Goal: Obtain resource: Obtain resource

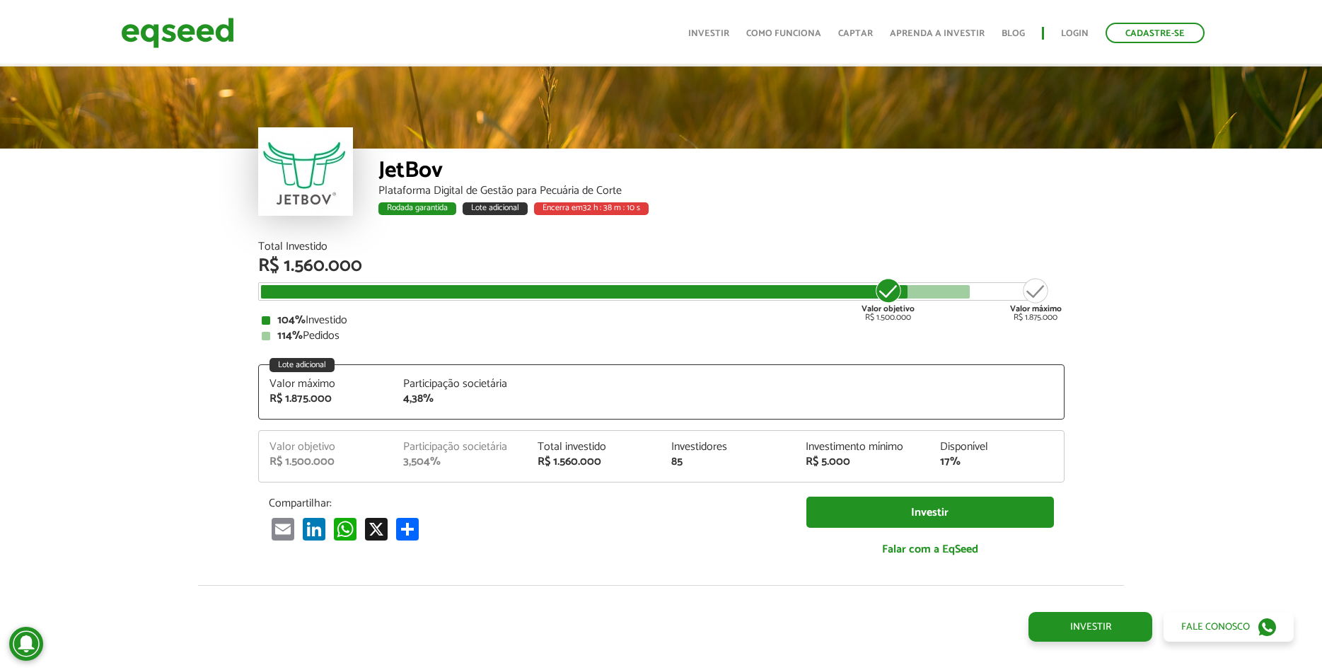
scroll to position [1802, 0]
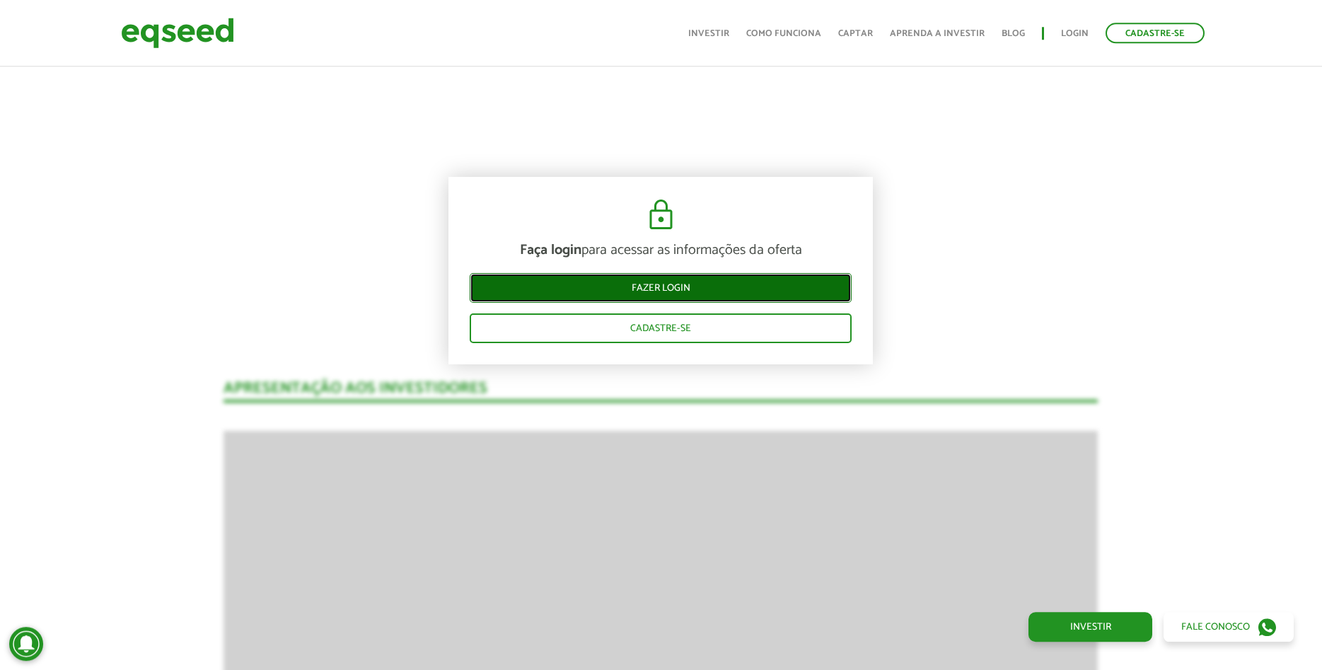
click at [683, 279] on link "Fazer login" at bounding box center [661, 288] width 382 height 30
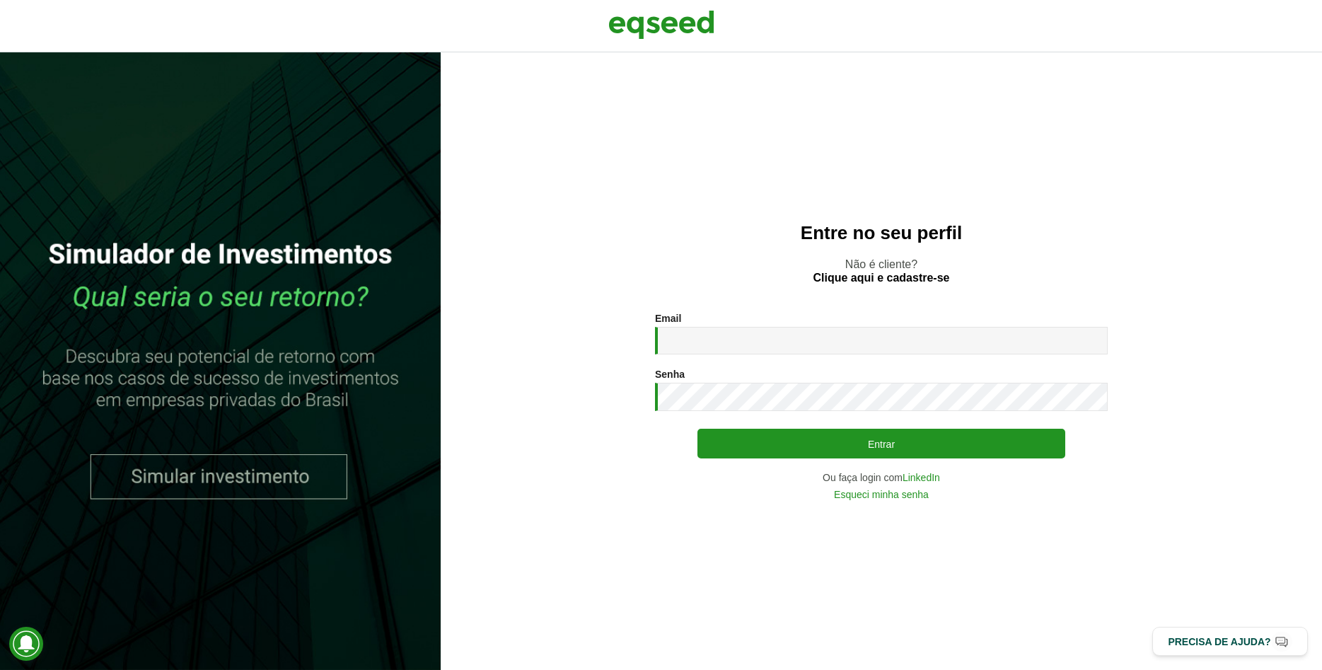
click at [700, 342] on input "Email *" at bounding box center [881, 341] width 453 height 28
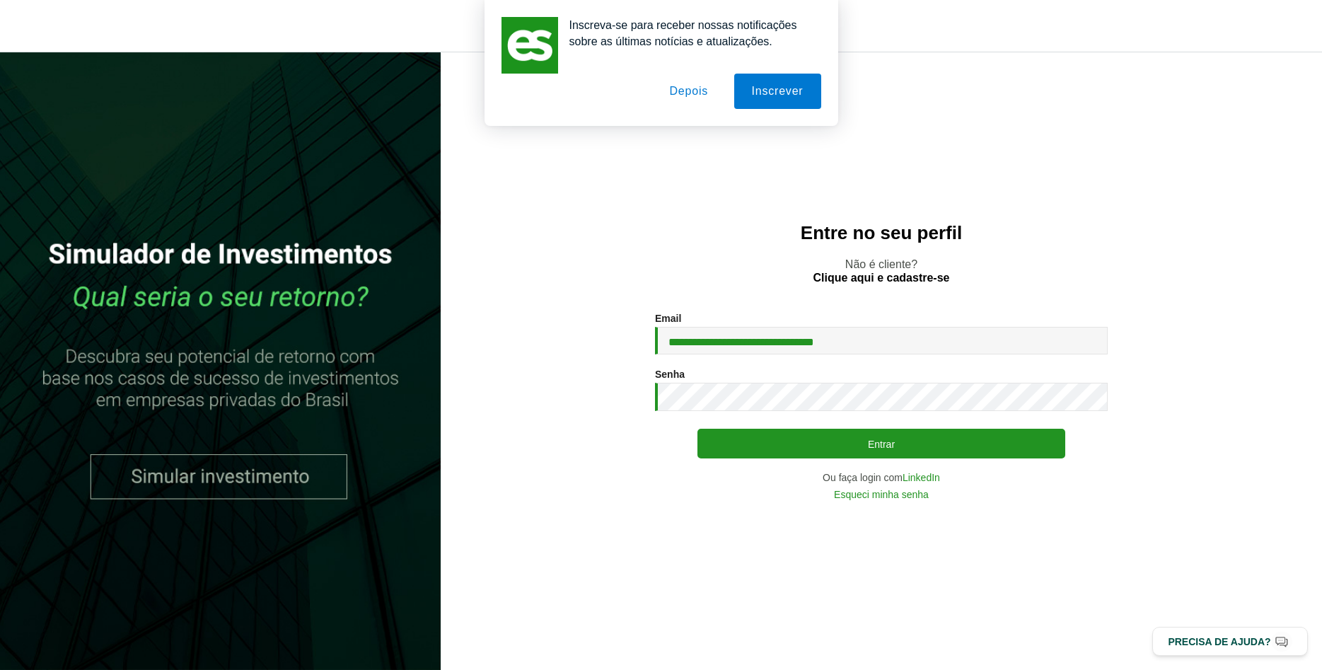
type input "**********"
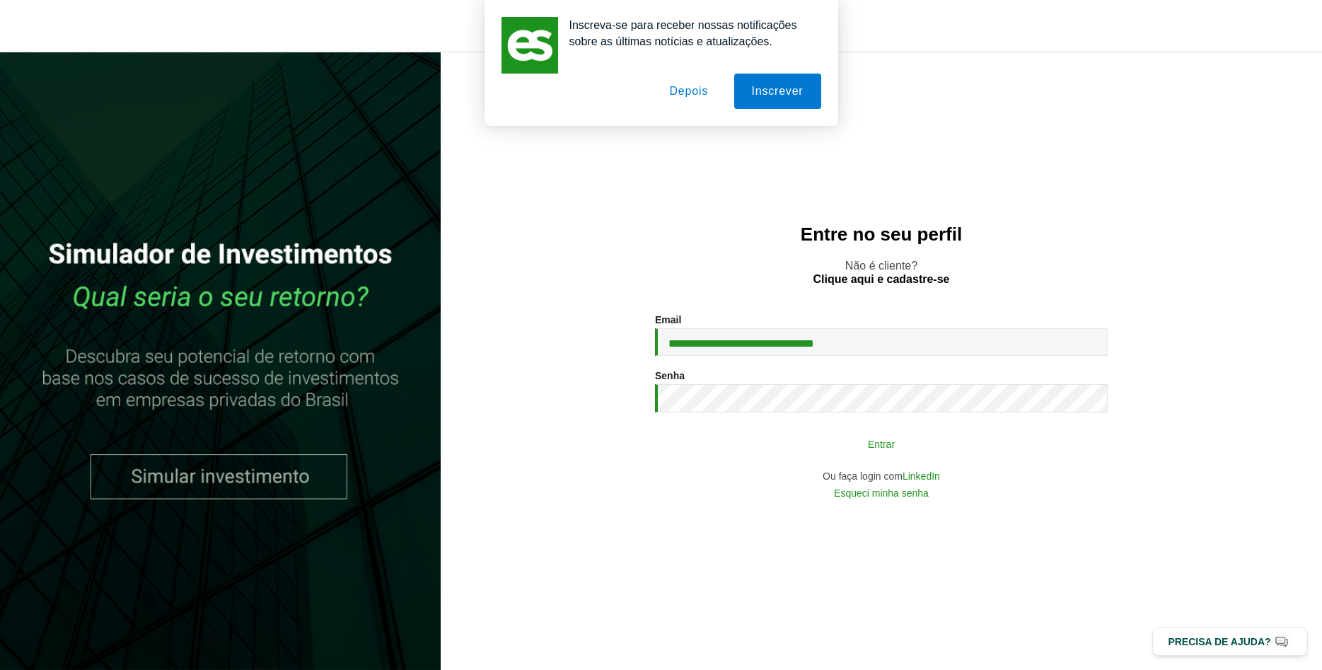
click at [835, 444] on button "Entrar" at bounding box center [881, 443] width 368 height 27
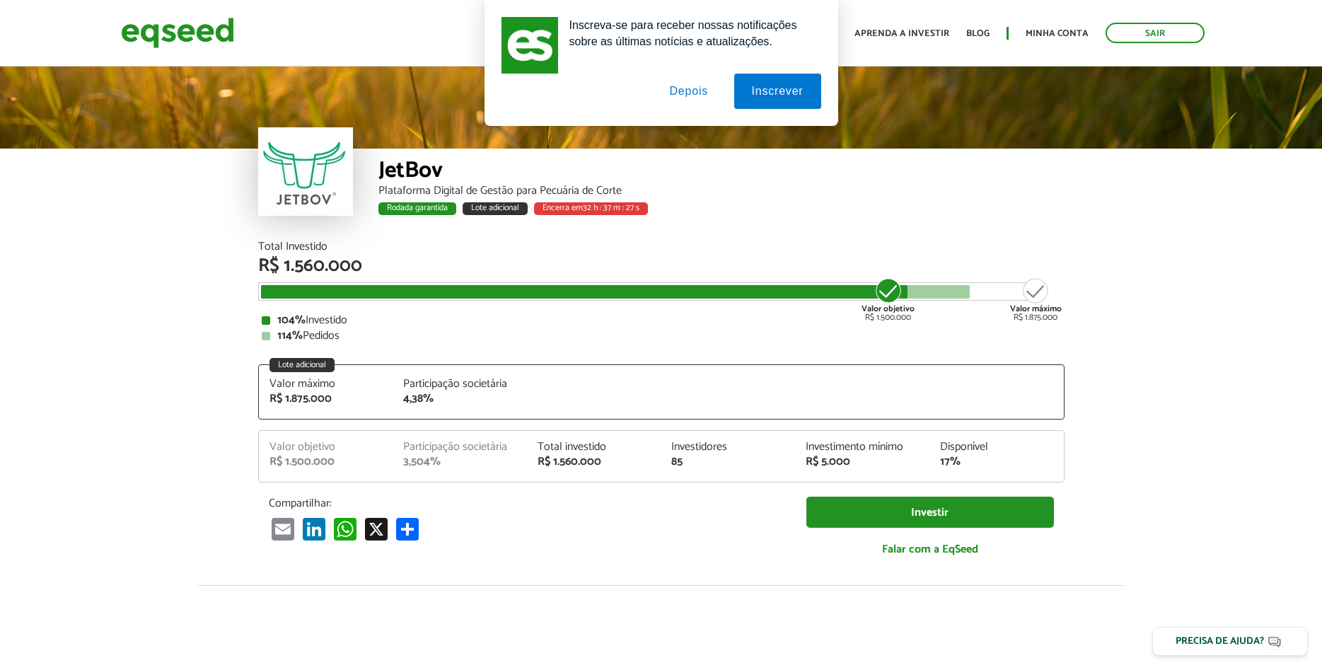
click at [679, 88] on button "Depois" at bounding box center [688, 91] width 74 height 35
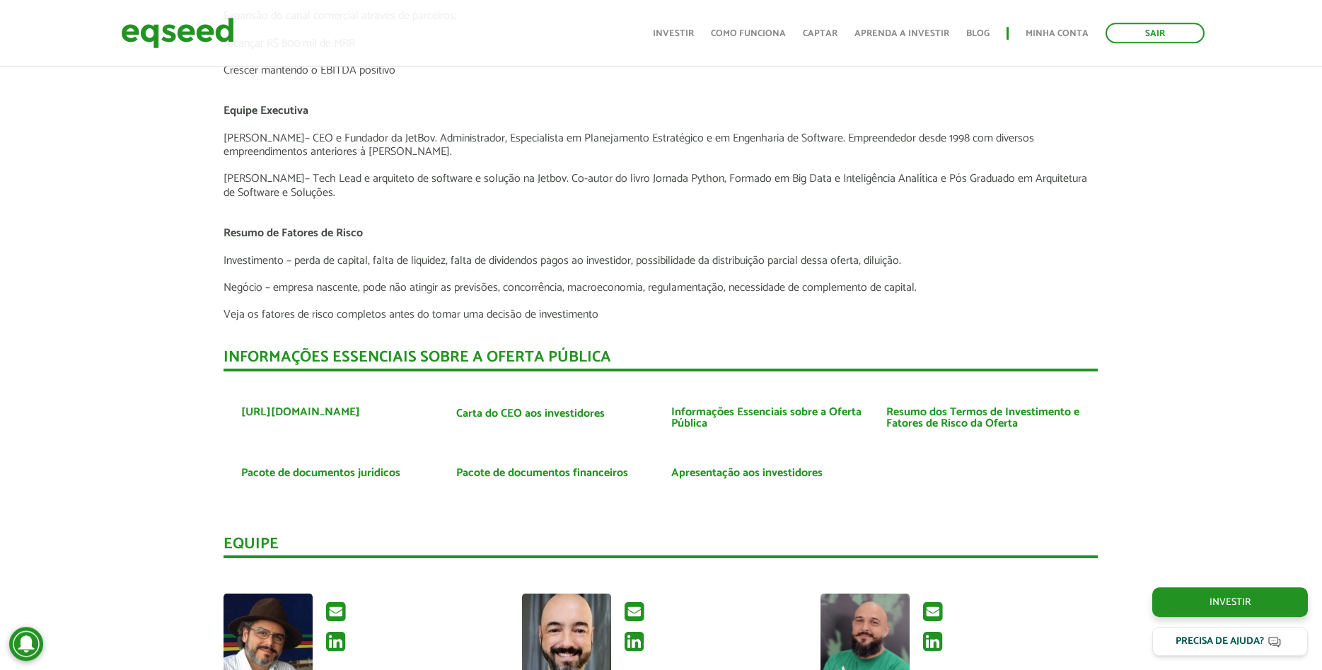
scroll to position [3175, 0]
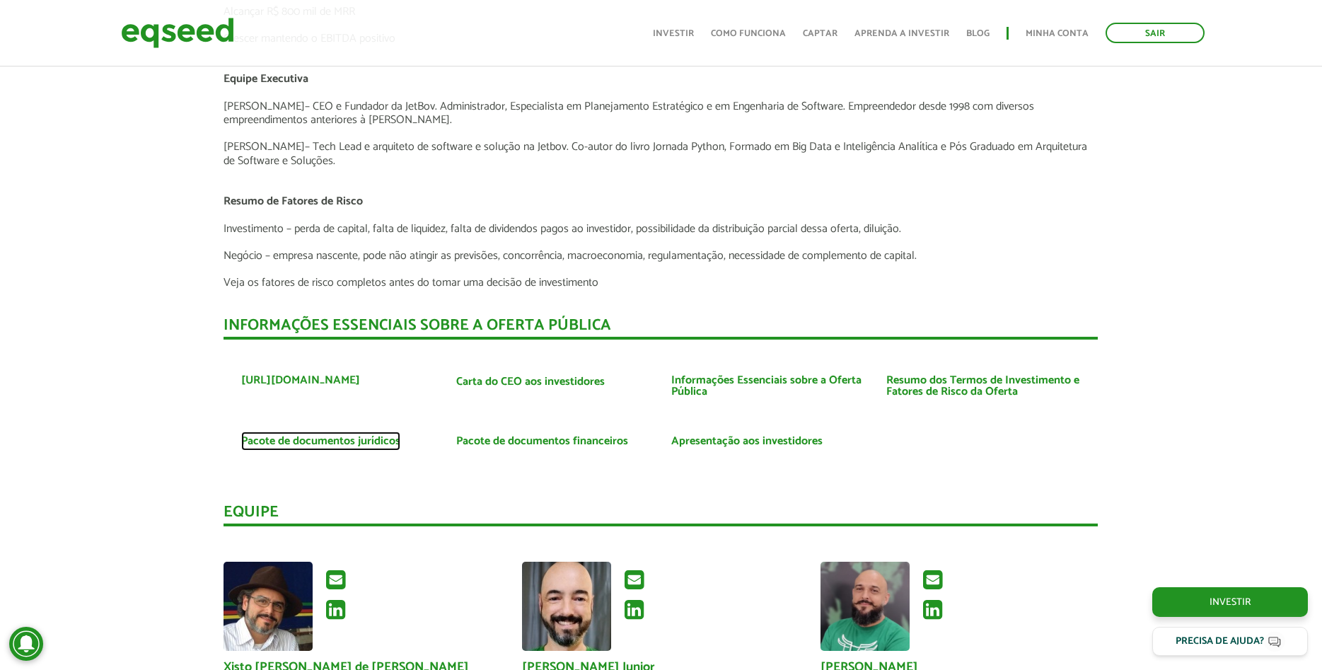
click at [368, 440] on link "Pacote de documentos jurídicos" at bounding box center [320, 441] width 159 height 11
